Goal: Task Accomplishment & Management: Use online tool/utility

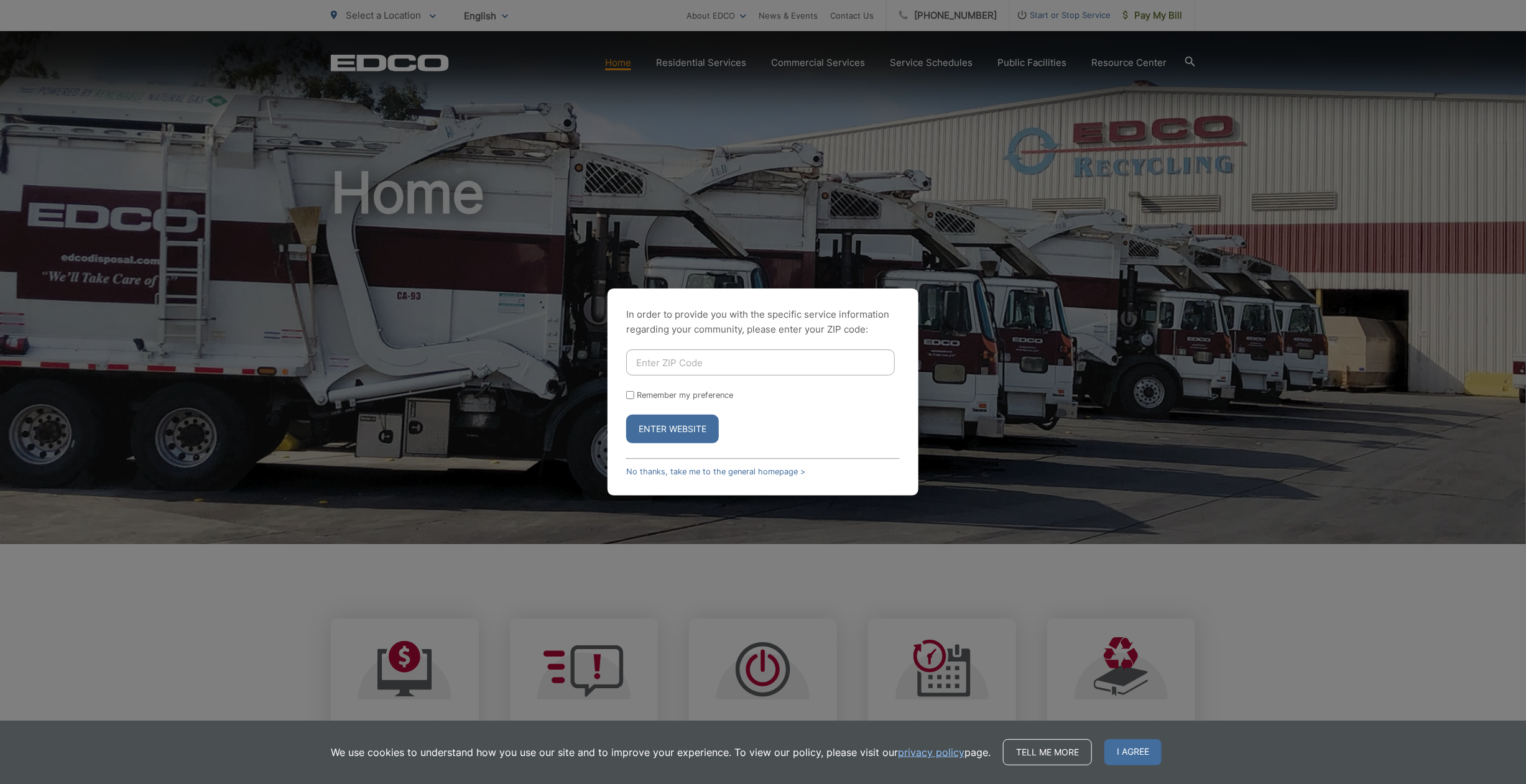
click at [691, 358] on input "Enter ZIP Code" at bounding box center [760, 363] width 268 height 26
type input "92121"
click at [626, 415] on button "Enter Website" at bounding box center [672, 428] width 92 height 28
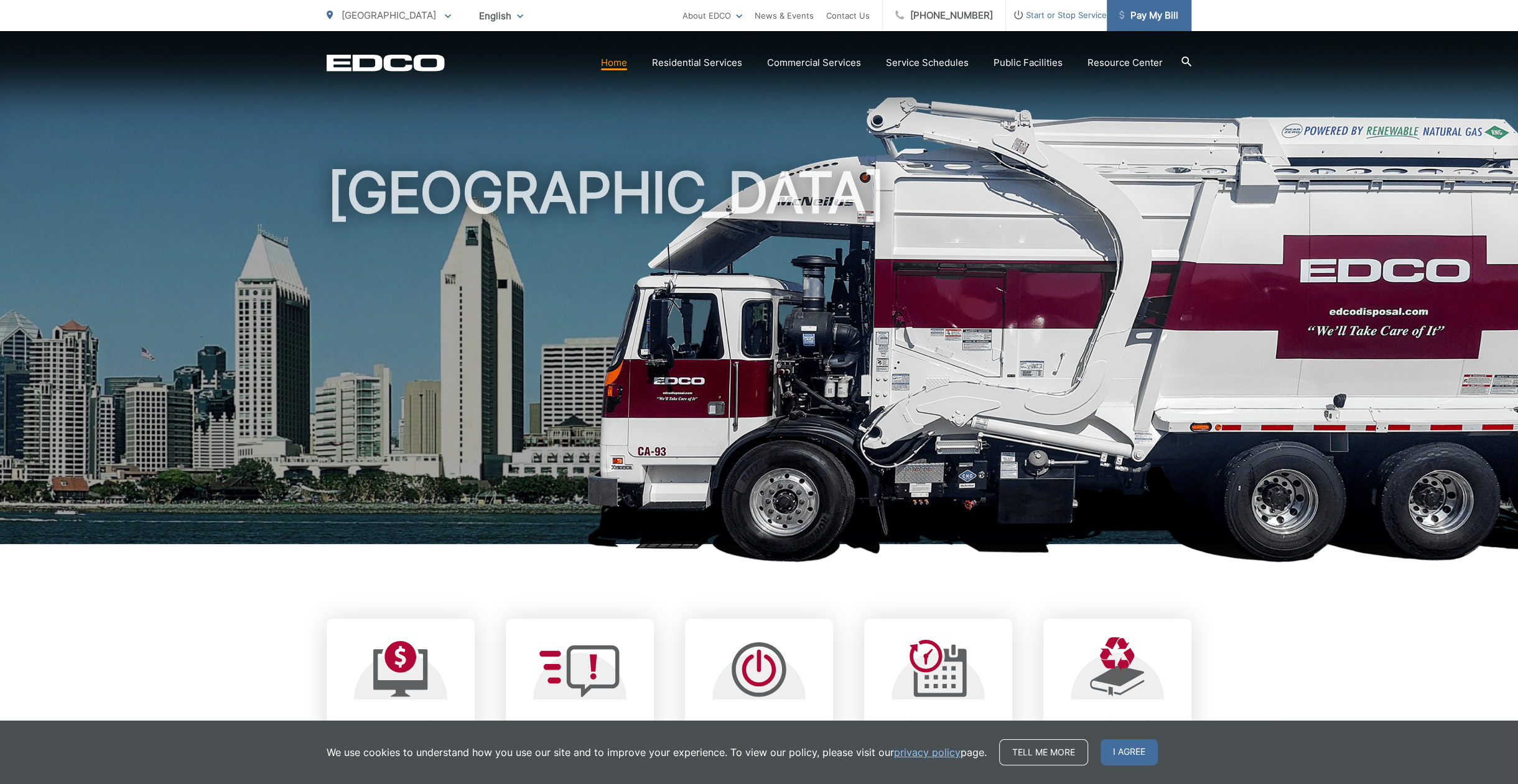
click at [1172, 16] on span "Pay My Bill" at bounding box center [1148, 15] width 59 height 15
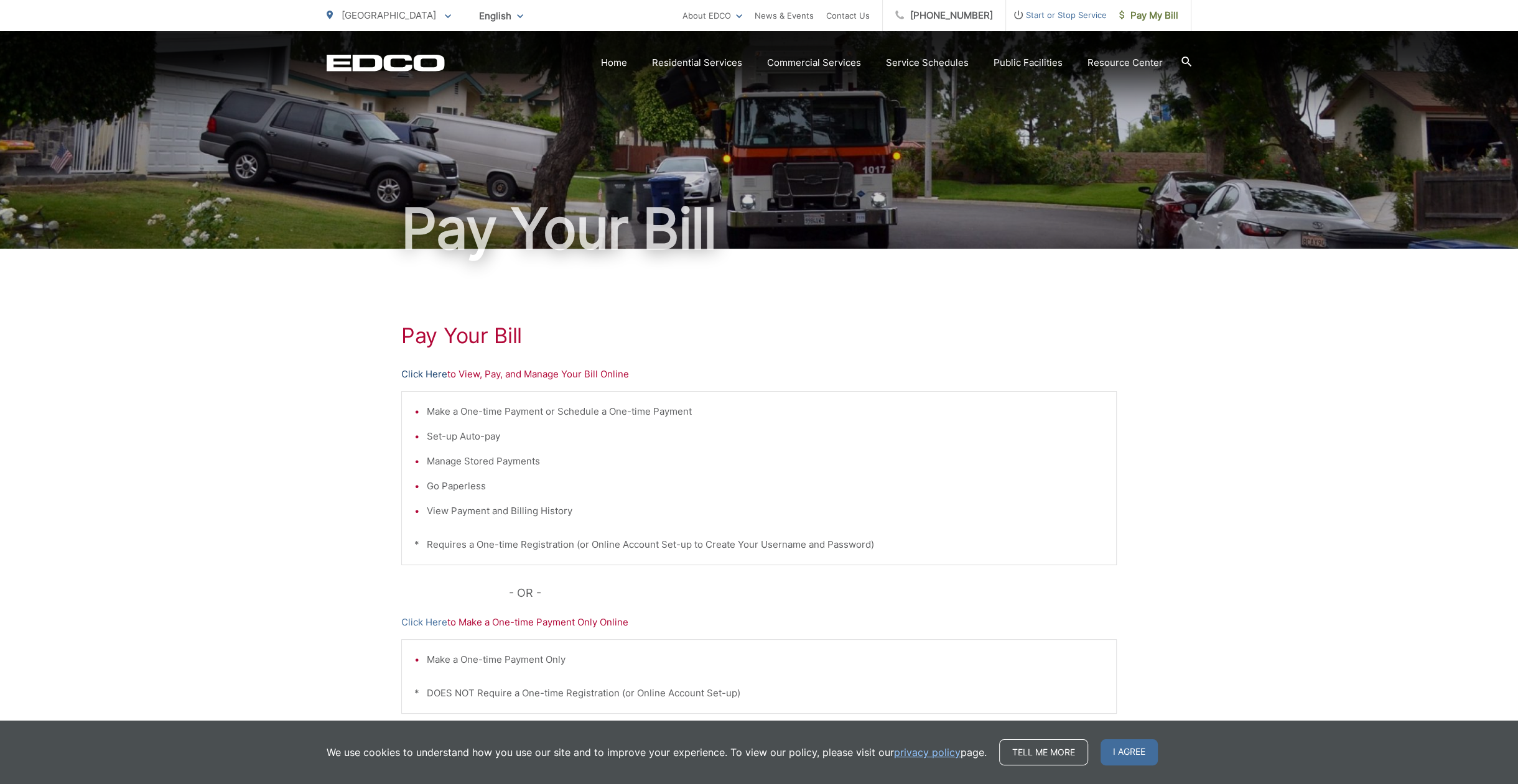
click at [431, 373] on link "Click Here" at bounding box center [424, 374] width 46 height 15
